Goal: Transaction & Acquisition: Purchase product/service

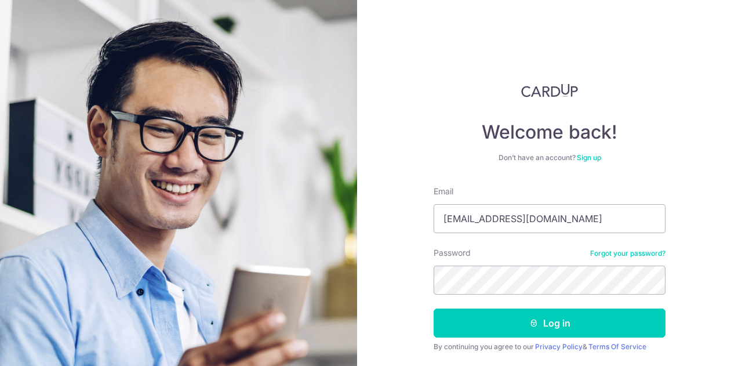
click at [434, 309] on button "Log in" at bounding box center [550, 323] width 232 height 29
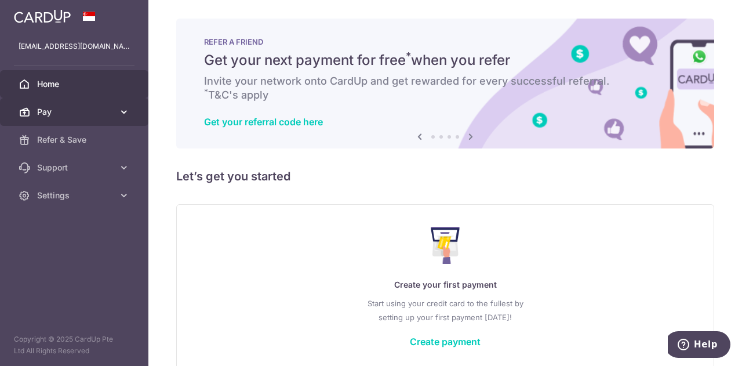
click at [88, 117] on span "Pay" at bounding box center [75, 112] width 77 height 12
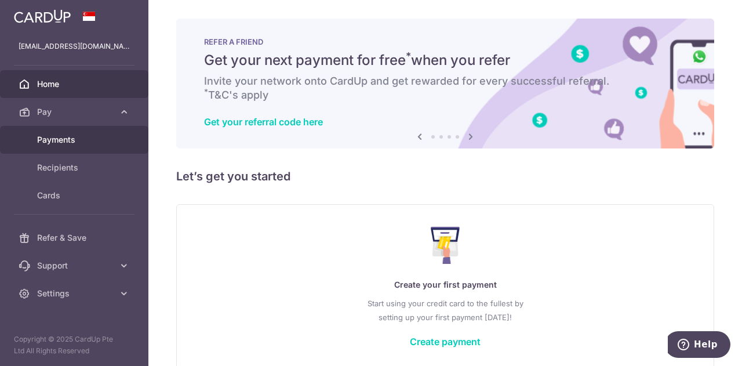
click at [71, 140] on span "Payments" at bounding box center [75, 140] width 77 height 12
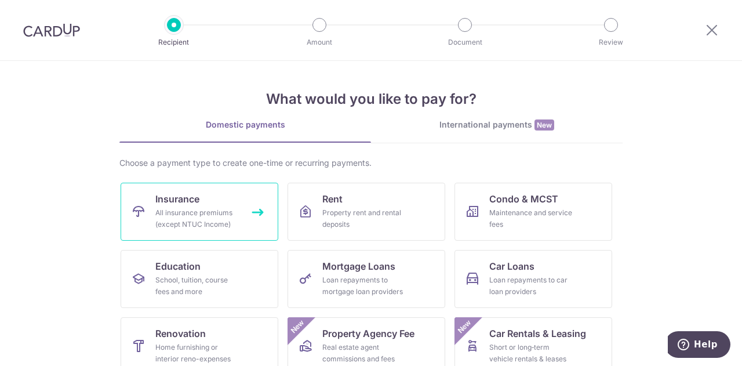
click at [219, 211] on div "All insurance premiums (except NTUC Income)" at bounding box center [197, 218] width 84 height 23
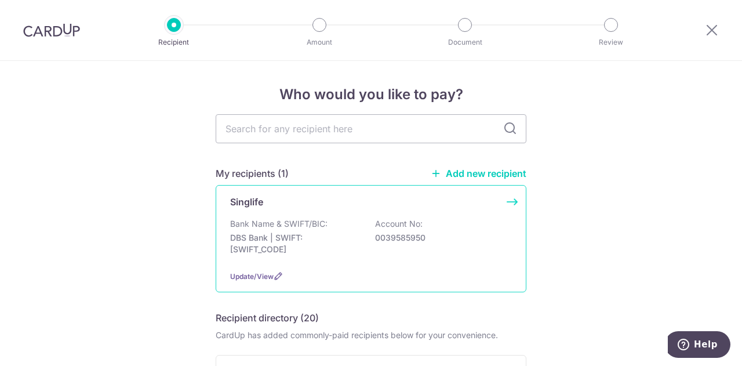
click at [324, 227] on p "Bank Name & SWIFT/BIC:" at bounding box center [278, 224] width 97 height 12
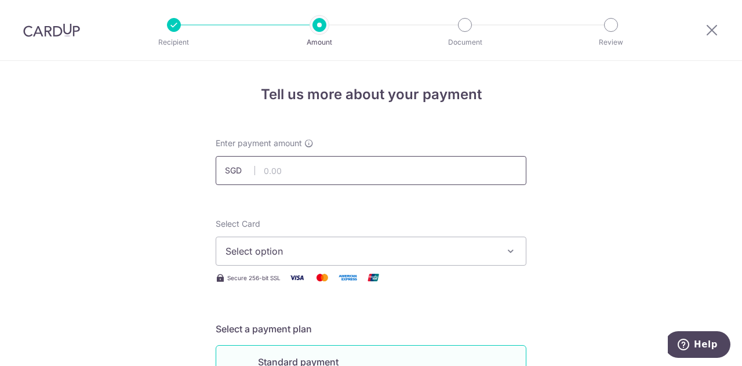
click at [298, 173] on input "text" at bounding box center [371, 170] width 311 height 29
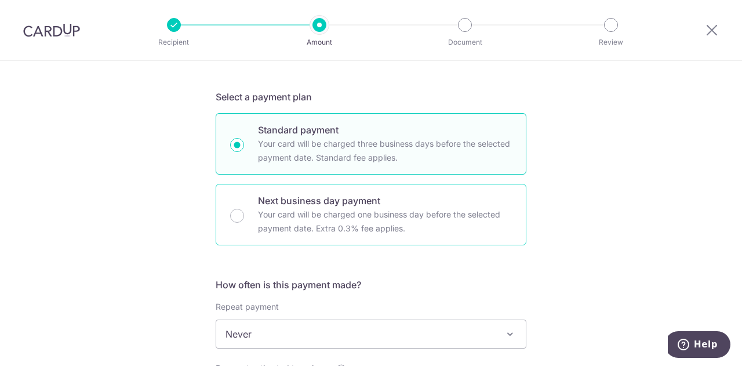
scroll to position [348, 0]
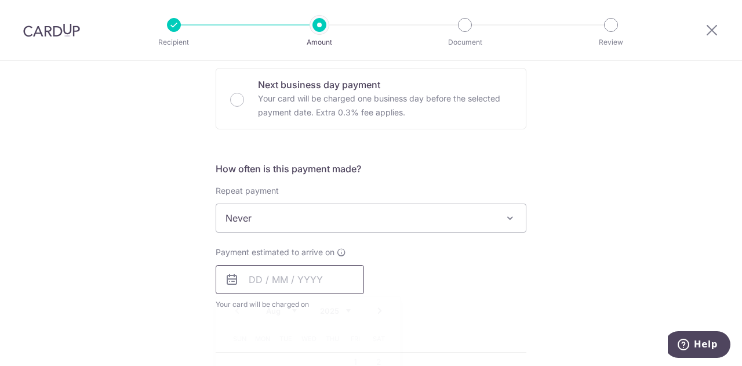
click at [281, 270] on input "text" at bounding box center [290, 279] width 148 height 29
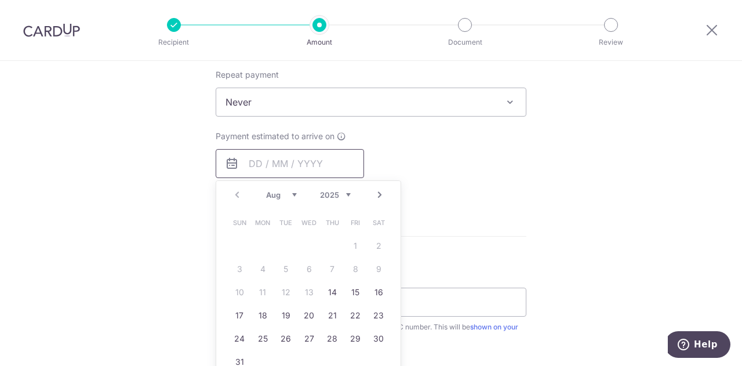
scroll to position [522, 0]
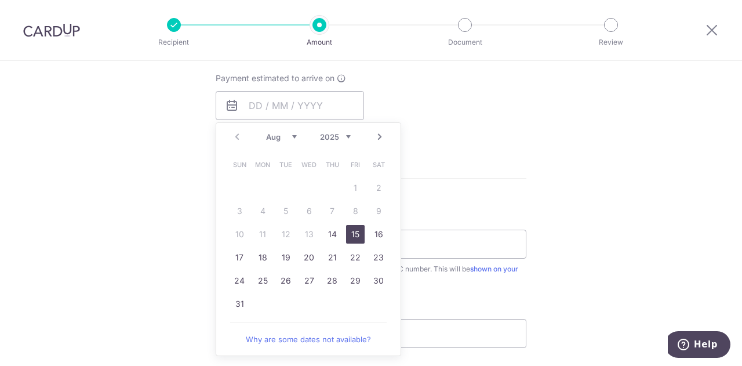
click at [352, 233] on link "15" at bounding box center [355, 234] width 19 height 19
type input "[DATE]"
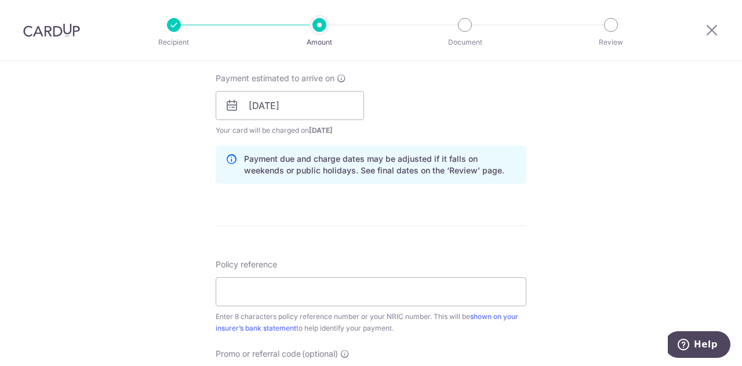
click at [352, 233] on form "Enter payment amount SGD Select Card Select option Add credit card Secure 256-b…" at bounding box center [371, 98] width 311 height 966
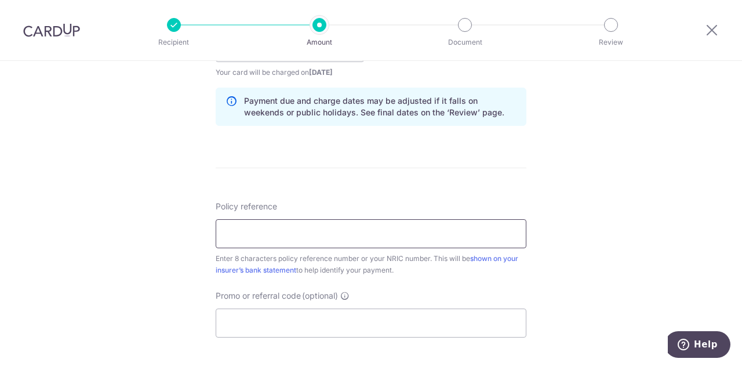
click at [273, 231] on input "Policy reference" at bounding box center [371, 233] width 311 height 29
paste input "81292755"
type input "81292755"
click at [261, 315] on input "Promo or referral code (optional)" at bounding box center [371, 323] width 311 height 29
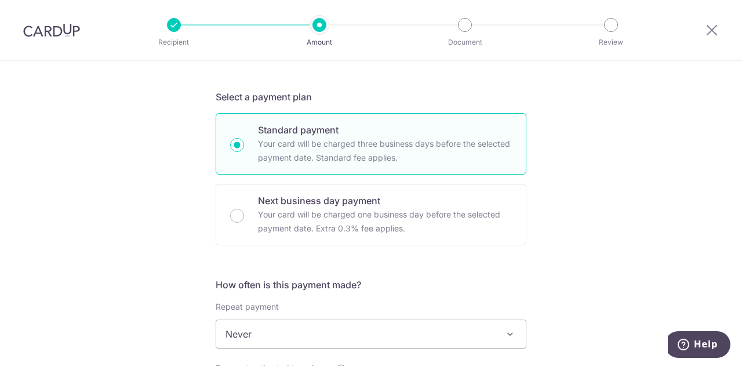
scroll to position [58, 0]
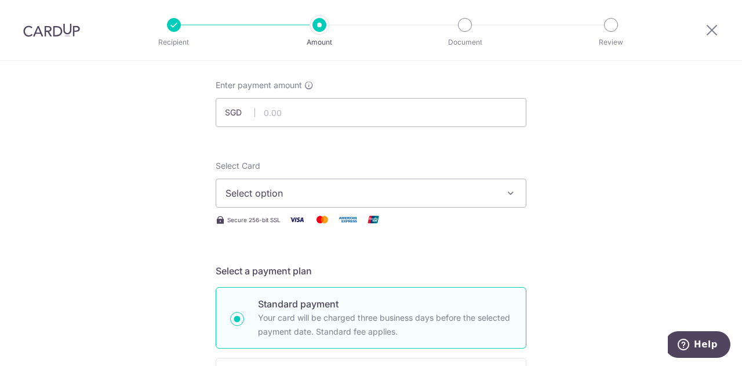
type input "MILELION"
click at [284, 118] on input "text" at bounding box center [371, 112] width 311 height 29
type input "1,445.10"
click at [295, 199] on span "Select option" at bounding box center [361, 193] width 270 height 14
click at [289, 230] on span "Add credit card" at bounding box center [382, 226] width 270 height 12
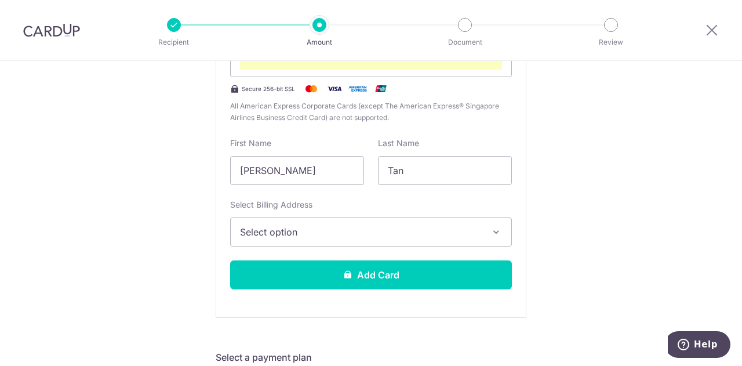
scroll to position [348, 0]
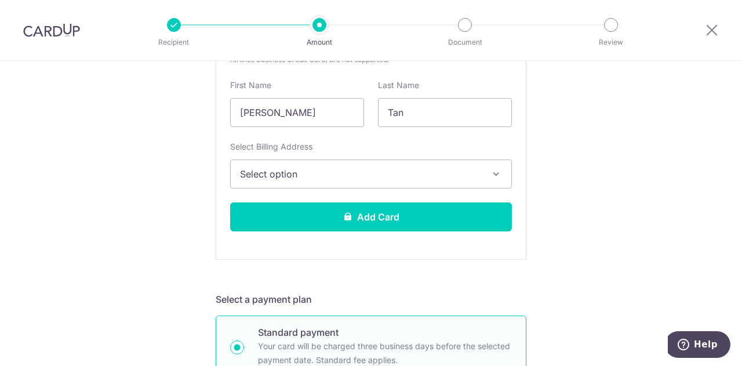
click at [353, 176] on span "Select option" at bounding box center [360, 174] width 241 height 14
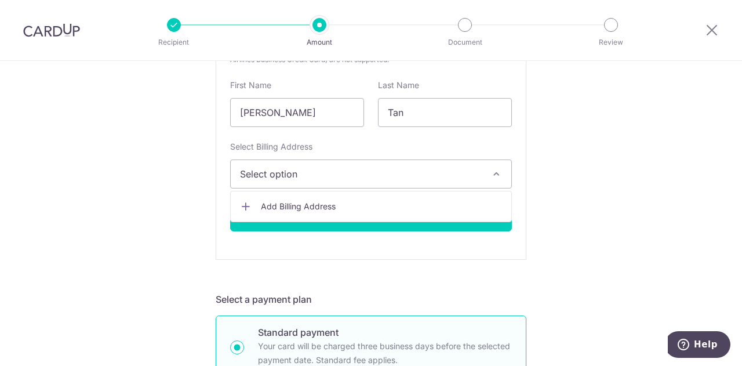
click at [339, 204] on span "Add Billing Address" at bounding box center [381, 207] width 241 height 12
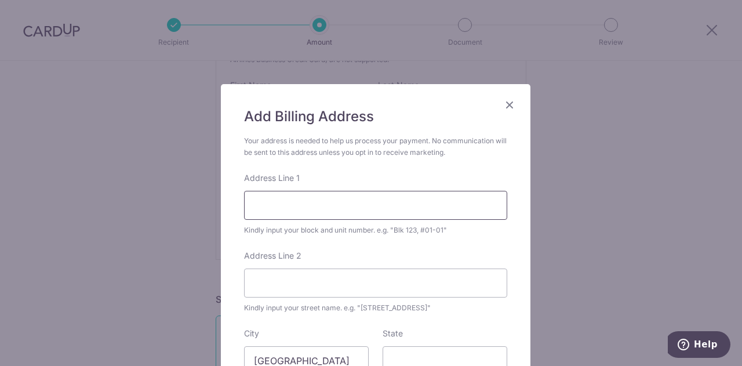
click at [342, 197] on input "Address Line 1" at bounding box center [375, 205] width 263 height 29
type input "166 Gangsa Road"
type input "#22-54"
type input "670166"
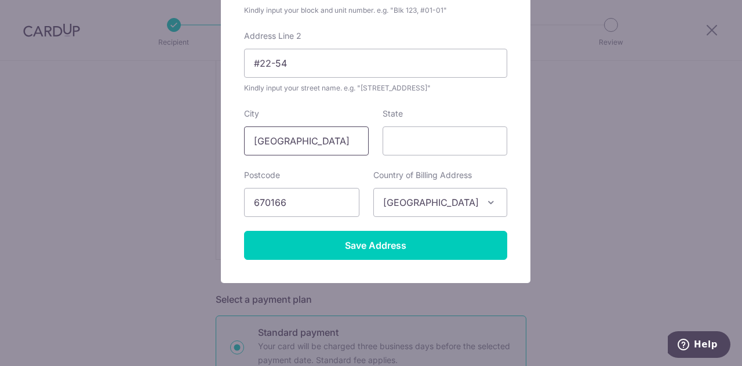
scroll to position [162, 0]
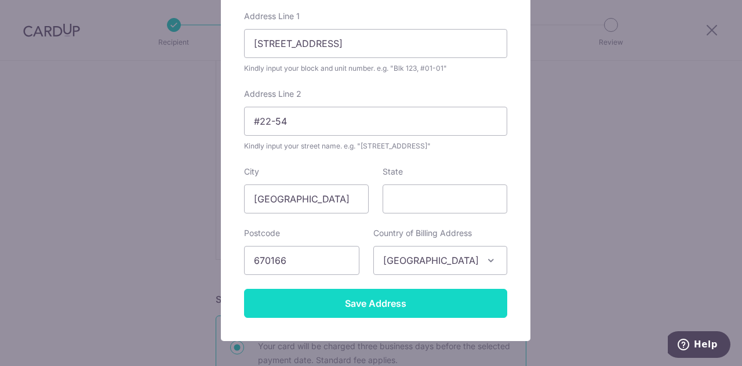
click at [393, 309] on input "Save Address" at bounding box center [375, 303] width 263 height 29
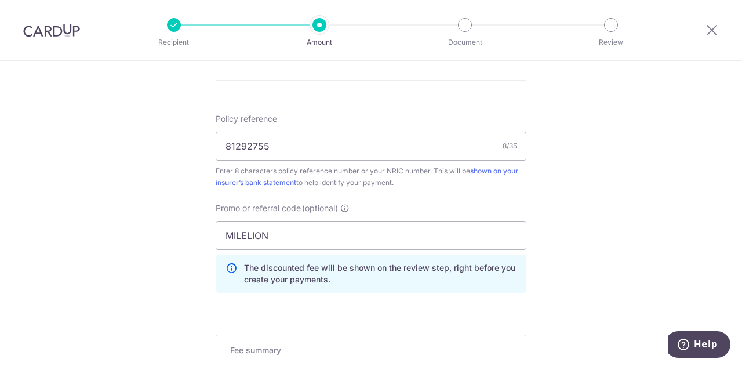
scroll to position [1158, 0]
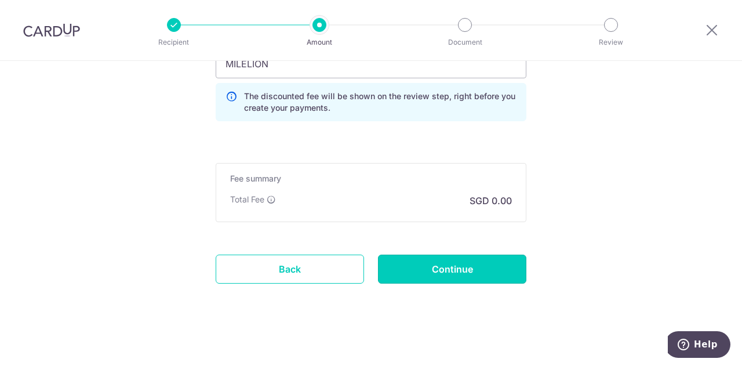
drag, startPoint x: 457, startPoint y: 264, endPoint x: 443, endPoint y: 154, distance: 111.2
click at [428, 269] on input "Continue" at bounding box center [452, 269] width 148 height 29
type input "Create Schedule"
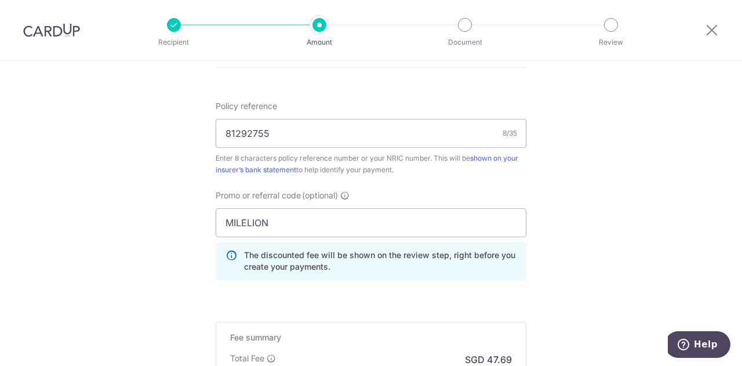
scroll to position [808, 0]
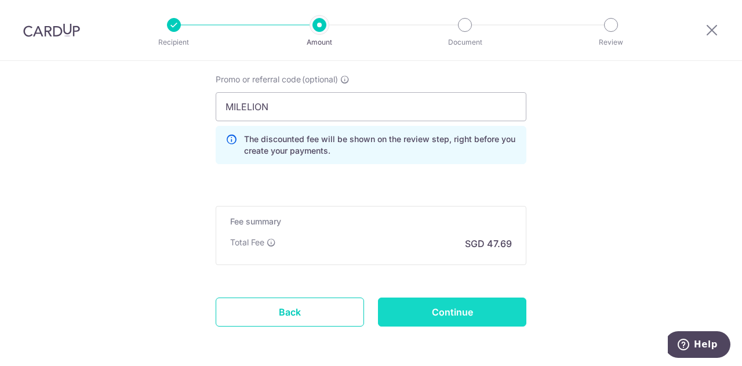
click at [448, 311] on input "Continue" at bounding box center [452, 312] width 148 height 29
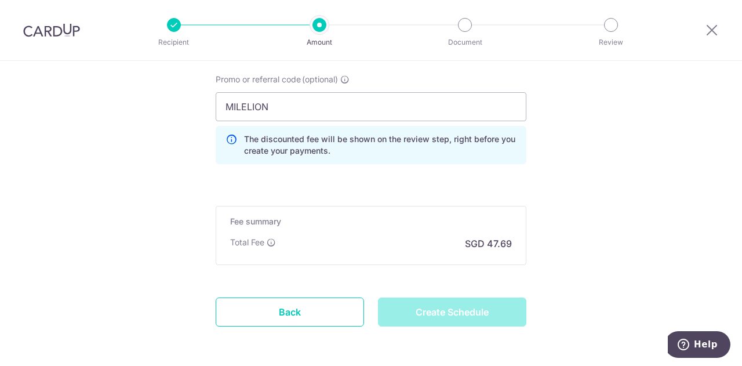
type input "Create Schedule"
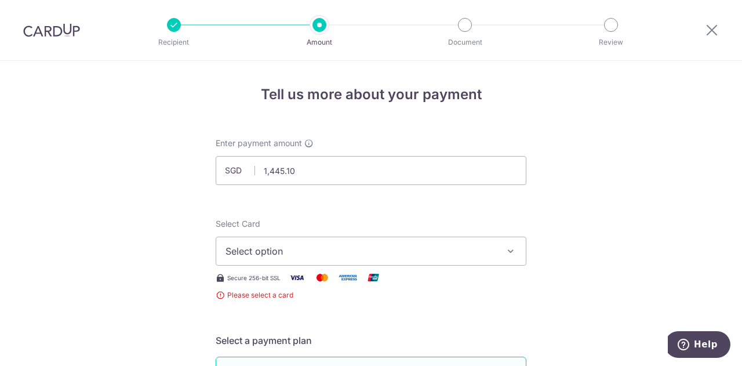
click at [363, 248] on span "Select option" at bounding box center [361, 251] width 270 height 14
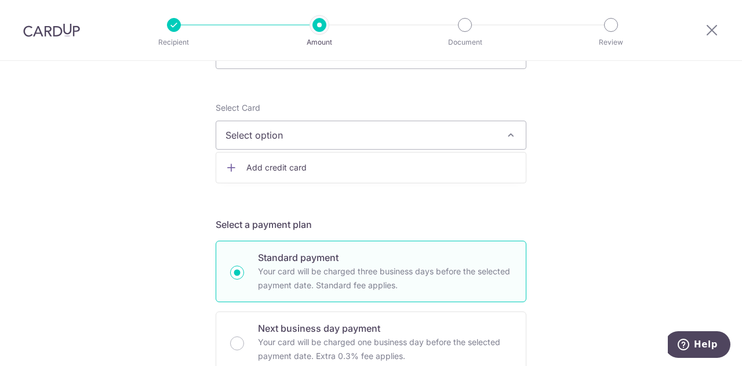
click at [345, 160] on link "Add credit card" at bounding box center [371, 167] width 310 height 21
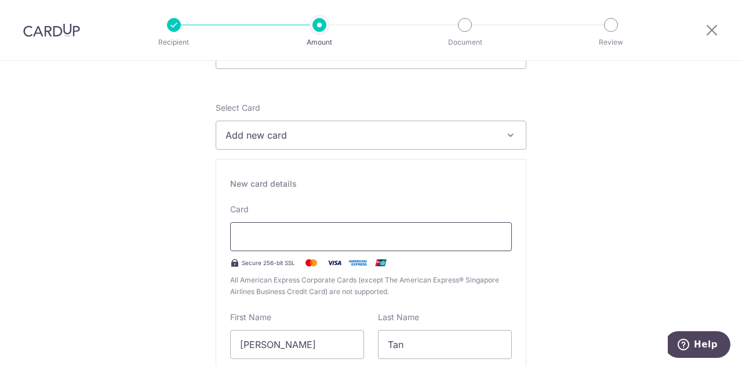
click at [317, 244] on div at bounding box center [371, 236] width 282 height 29
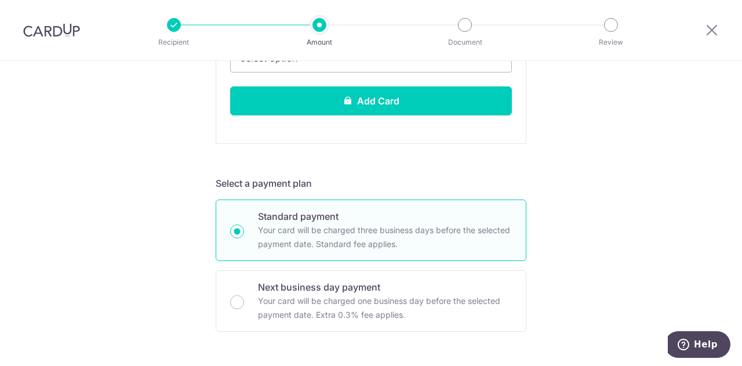
scroll to position [406, 0]
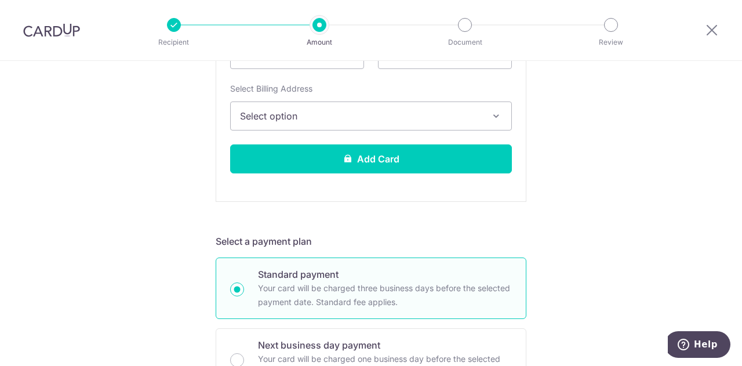
click at [337, 118] on span "Select option" at bounding box center [360, 116] width 241 height 14
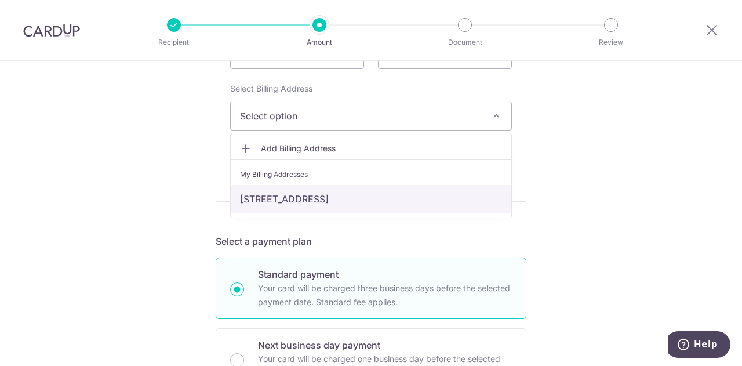
click at [300, 198] on link "[STREET_ADDRESS]" at bounding box center [371, 199] width 281 height 28
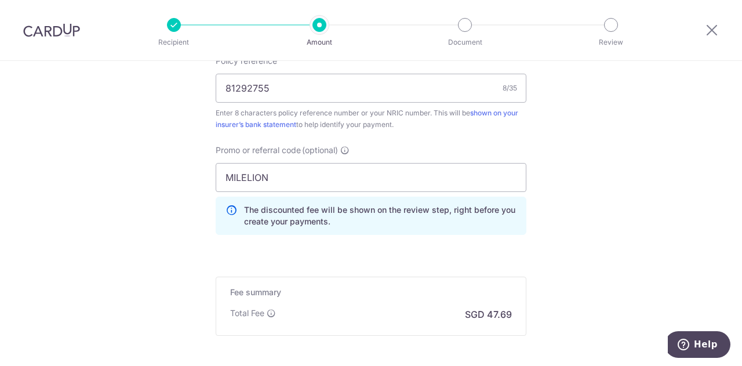
scroll to position [1158, 0]
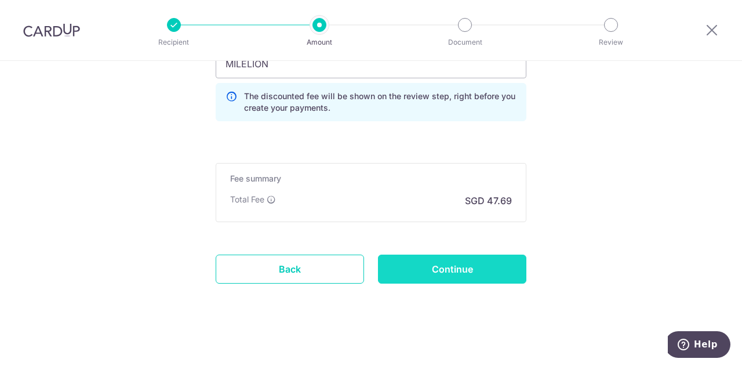
click at [428, 260] on input "Continue" at bounding box center [452, 269] width 148 height 29
type input "Create Schedule"
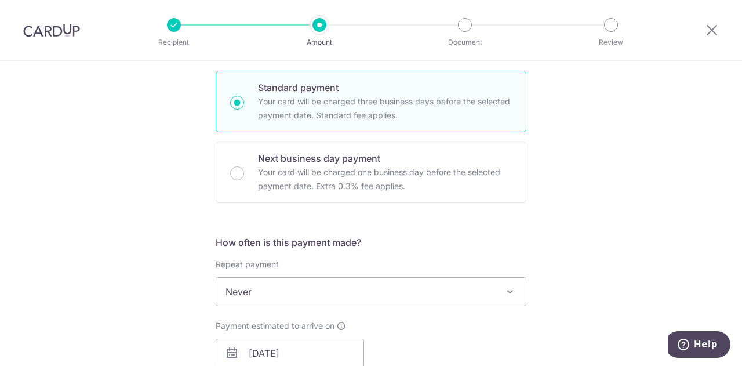
scroll to position [112, 0]
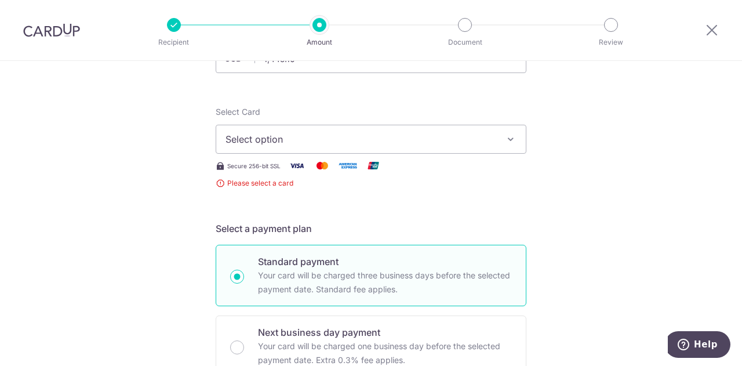
click at [361, 131] on button "Select option" at bounding box center [371, 139] width 311 height 29
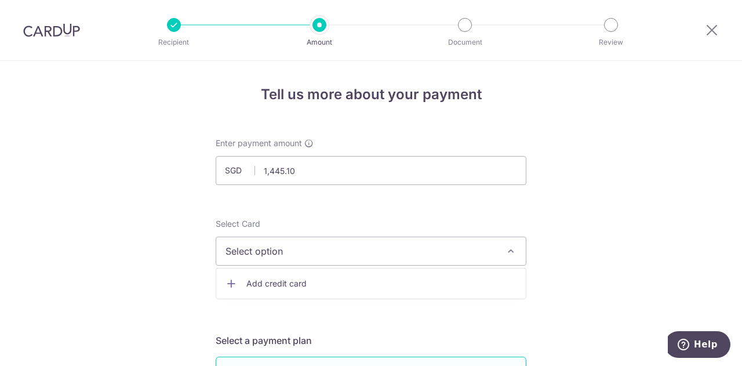
click at [269, 229] on div "Select Card Select option Add credit card" at bounding box center [371, 242] width 311 height 48
click at [271, 241] on button "Select option" at bounding box center [371, 251] width 311 height 29
click at [289, 287] on span "Add credit card" at bounding box center [382, 284] width 270 height 12
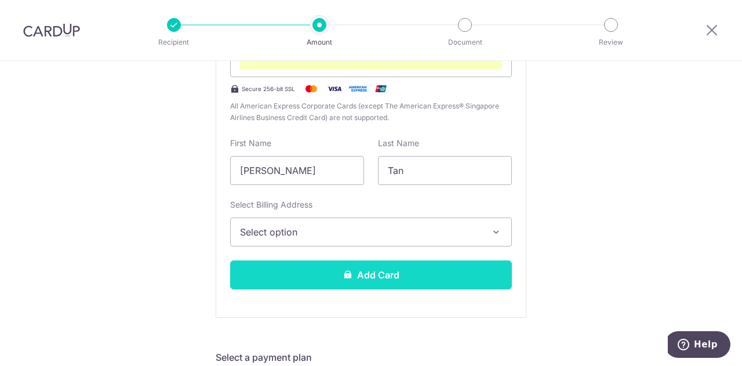
scroll to position [348, 0]
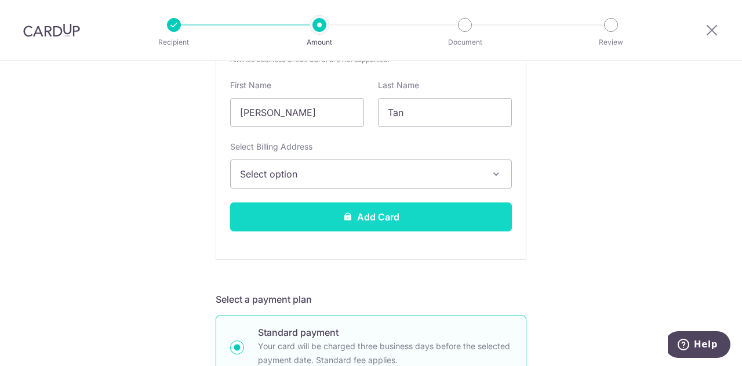
click at [415, 221] on button "Add Card" at bounding box center [371, 216] width 282 height 29
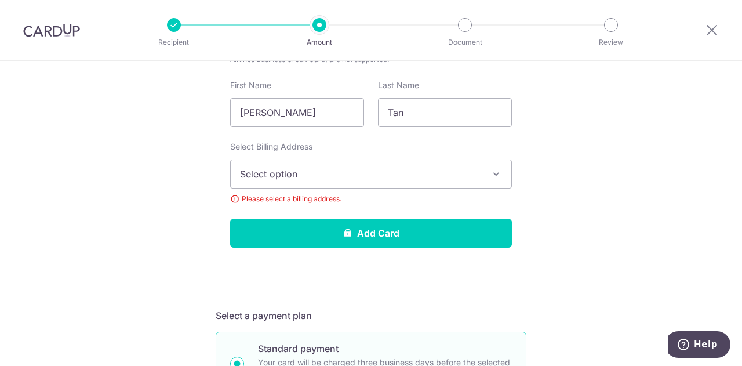
drag, startPoint x: 353, startPoint y: 156, endPoint x: 340, endPoint y: 172, distance: 20.3
click at [352, 158] on div "Select Billing Address Select option Add Billing Address My Billing Addresses 1…" at bounding box center [371, 165] width 282 height 48
drag, startPoint x: 326, startPoint y: 184, endPoint x: 315, endPoint y: 199, distance: 18.7
click at [326, 184] on button "Select option" at bounding box center [371, 174] width 282 height 29
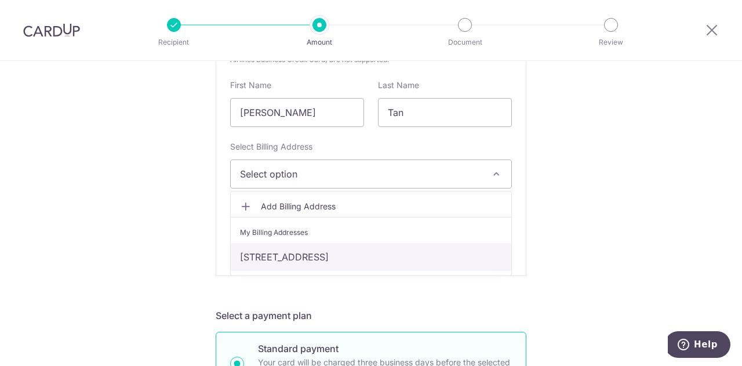
click at [302, 251] on link "[STREET_ADDRESS]" at bounding box center [371, 257] width 281 height 28
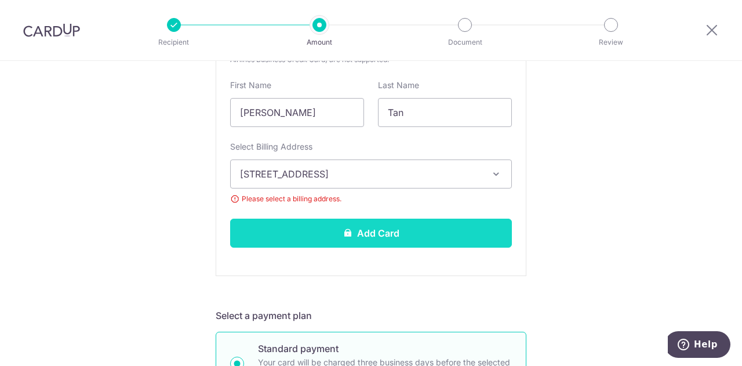
click at [348, 240] on button "Add Card" at bounding box center [371, 233] width 282 height 29
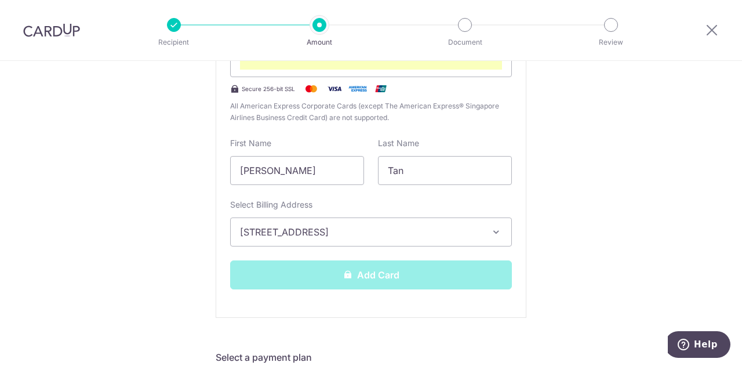
scroll to position [232, 0]
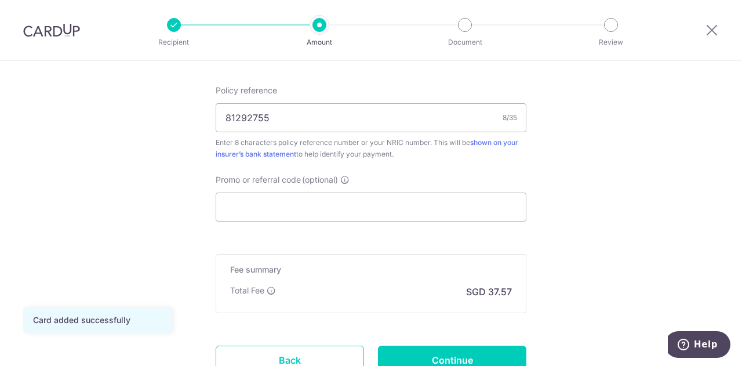
scroll to position [754, 0]
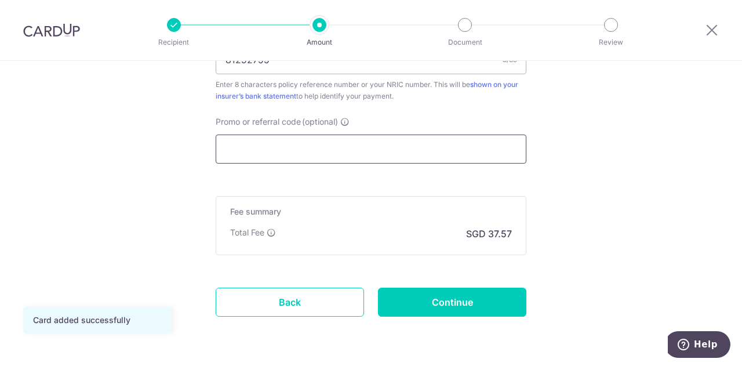
click at [312, 147] on input "Promo or referral code (optional)" at bounding box center [371, 149] width 311 height 29
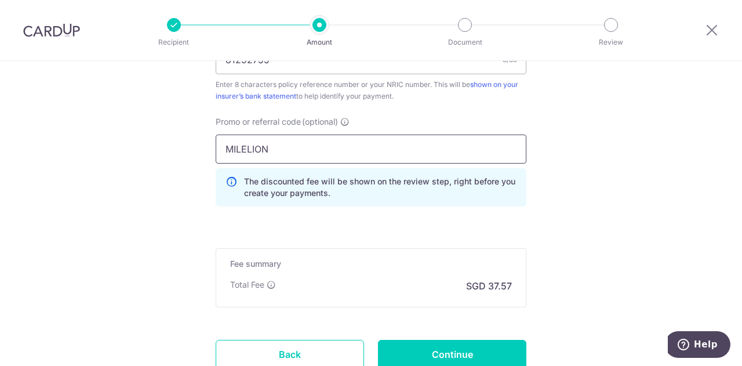
type input "MILELION"
click at [348, 193] on p "The discounted fee will be shown on the review step, right before you create yo…" at bounding box center [380, 187] width 273 height 23
click at [339, 158] on input "MILELION" at bounding box center [371, 149] width 311 height 29
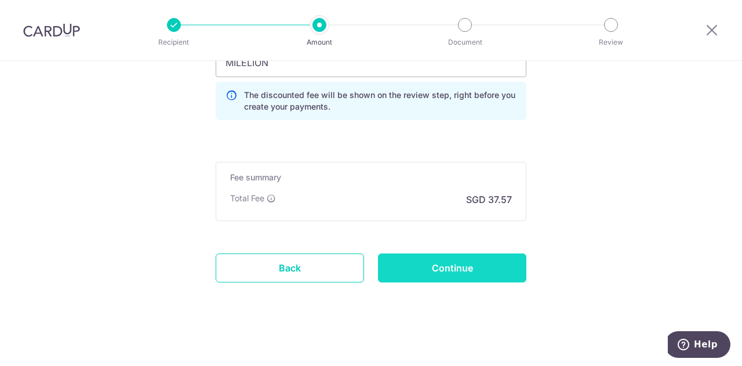
click at [443, 269] on input "Continue" at bounding box center [452, 267] width 148 height 29
type input "Create Schedule"
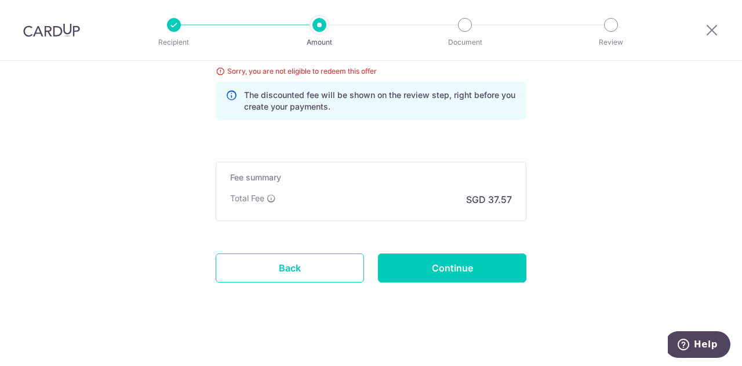
scroll to position [799, 0]
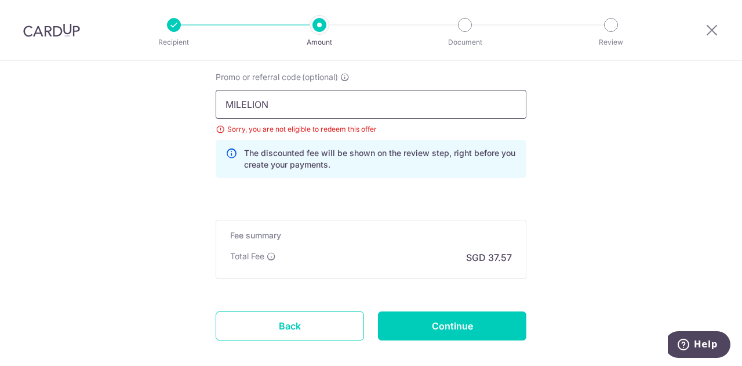
drag, startPoint x: 312, startPoint y: 106, endPoint x: 206, endPoint y: 92, distance: 106.5
click at [209, 92] on div "Promo or referral code (optional) [GEOGRAPHIC_DATA] Sorry, you are not eligible…" at bounding box center [371, 129] width 325 height 116
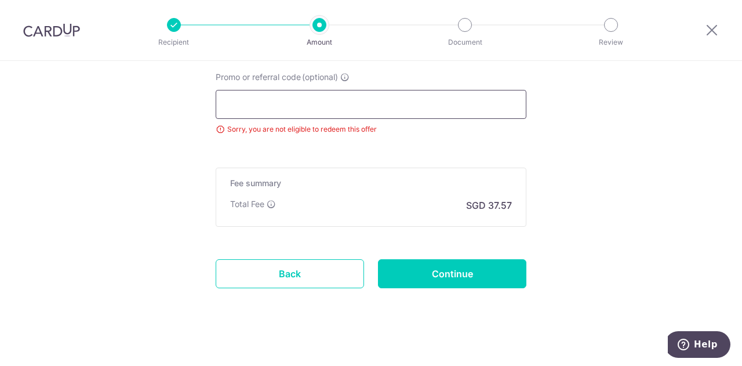
scroll to position [805, 0]
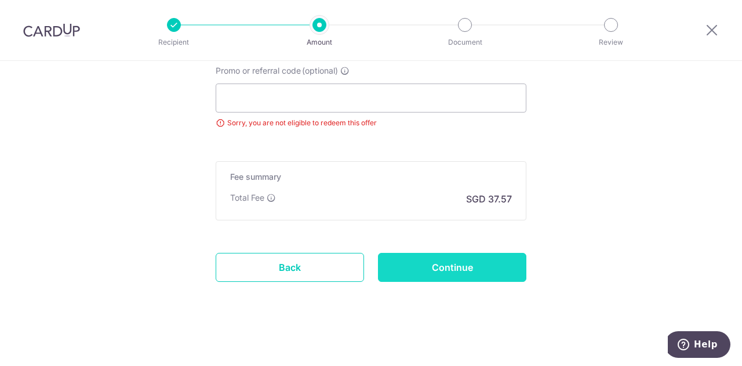
click at [479, 270] on input "Continue" at bounding box center [452, 267] width 148 height 29
type input "Update Schedule"
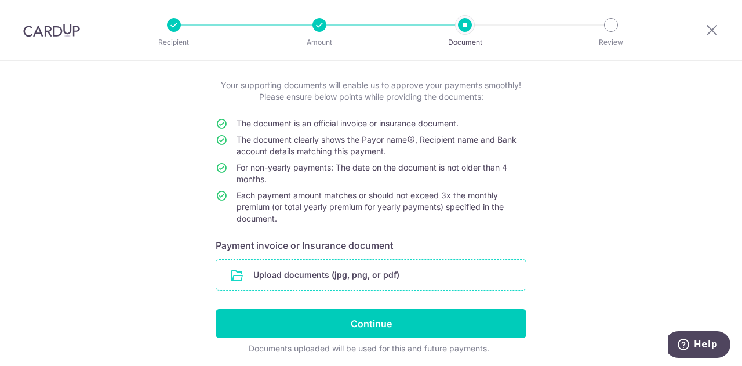
scroll to position [100, 0]
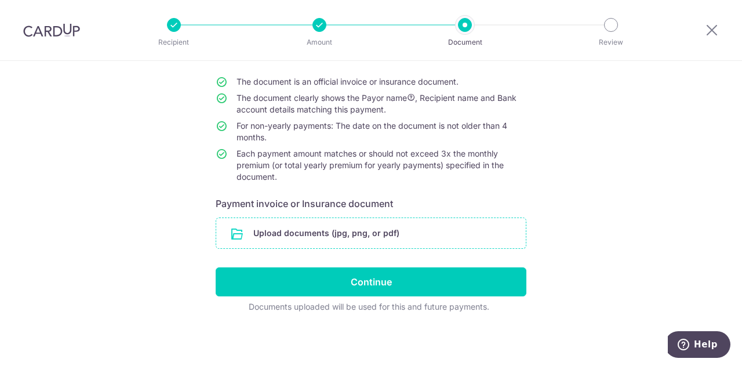
click at [355, 234] on input "file" at bounding box center [371, 233] width 310 height 30
click at [365, 234] on input "file" at bounding box center [371, 233] width 310 height 30
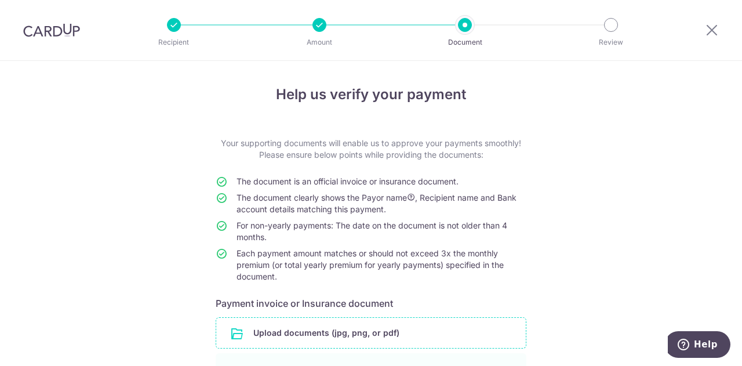
scroll to position [147, 0]
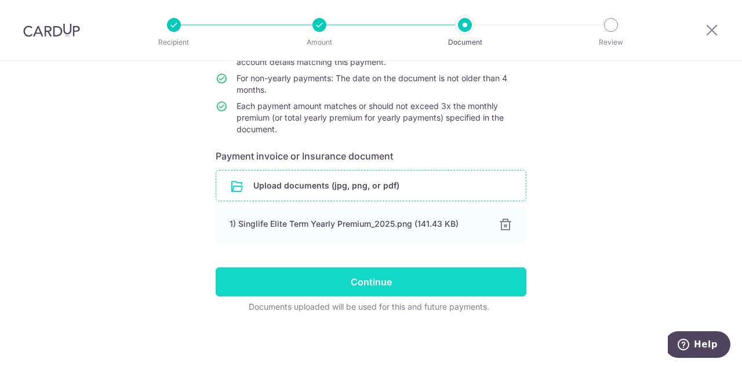
click at [347, 281] on input "Continue" at bounding box center [371, 281] width 311 height 29
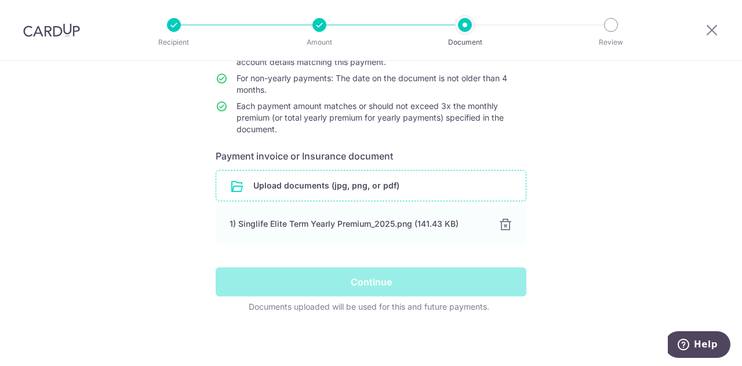
scroll to position [31, 0]
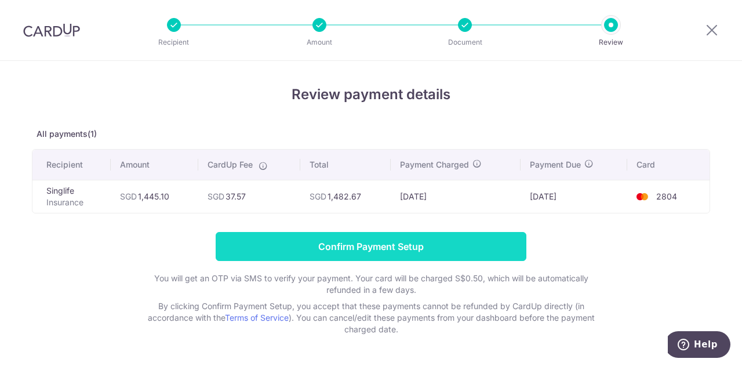
click at [359, 246] on input "Confirm Payment Setup" at bounding box center [371, 246] width 311 height 29
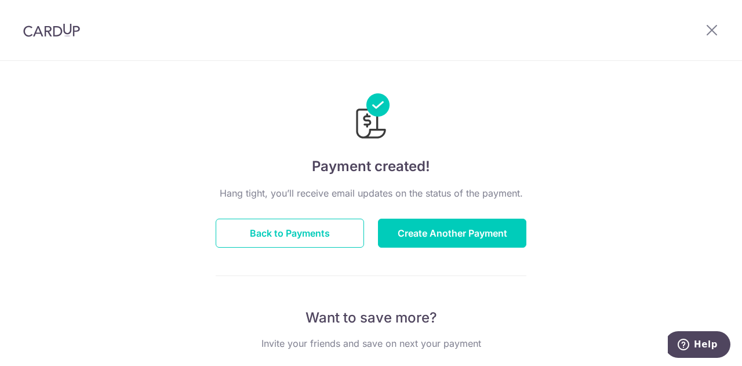
click at [87, 160] on div "Payment created! Hang tight, you’ll receive email updates on the status of the …" at bounding box center [371, 370] width 742 height 619
click at [712, 27] on icon at bounding box center [712, 30] width 14 height 15
